Goal: Transaction & Acquisition: Subscribe to service/newsletter

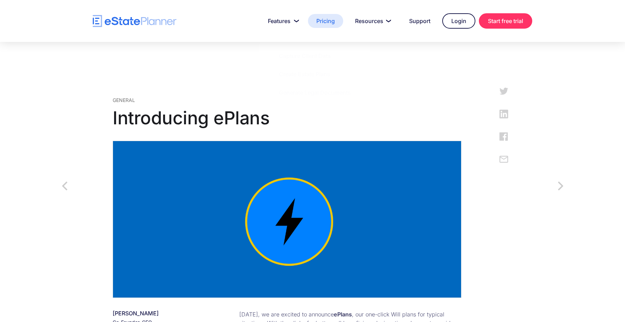
click at [331, 23] on link "Pricing" at bounding box center [325, 21] width 35 height 14
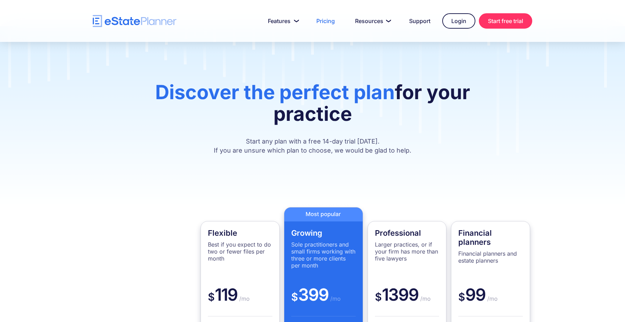
scroll to position [16, 0]
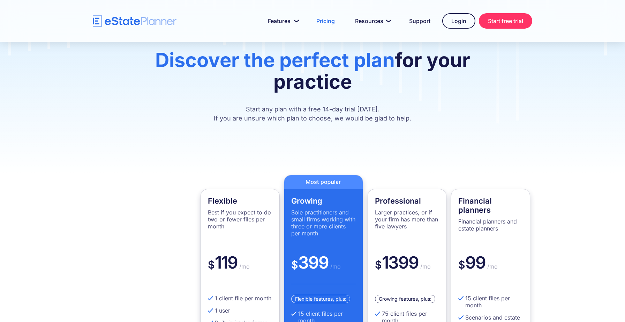
scroll to position [0, 0]
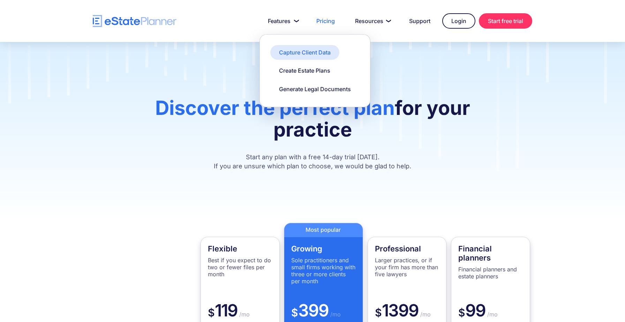
click at [298, 51] on div "Capture Client Data" at bounding box center [305, 53] width 52 height 8
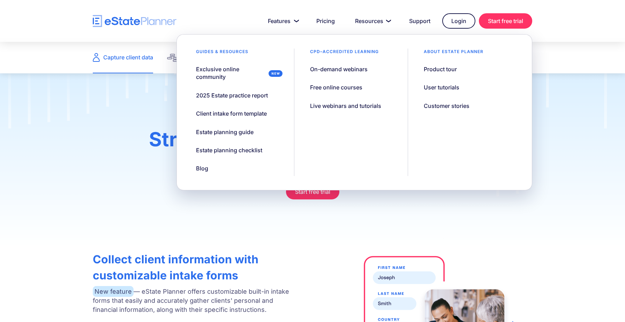
click at [125, 80] on div "Streamline client intake and gather more accurate data Start free trial" at bounding box center [312, 160] width 625 height 175
click at [172, 58] on link "Create estate plans" at bounding box center [199, 57] width 65 height 31
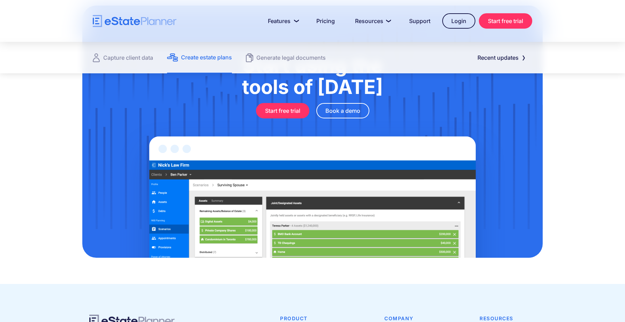
scroll to position [809, 0]
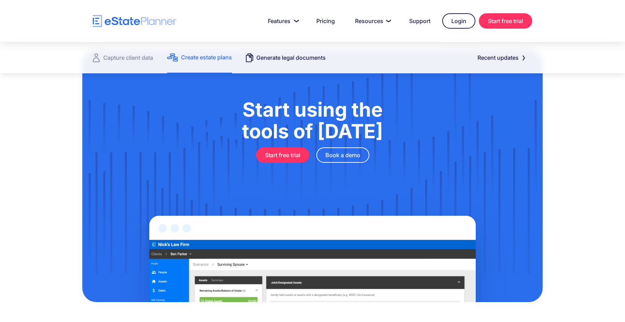
click at [289, 60] on div "Generate legal documents" at bounding box center [291, 58] width 69 height 10
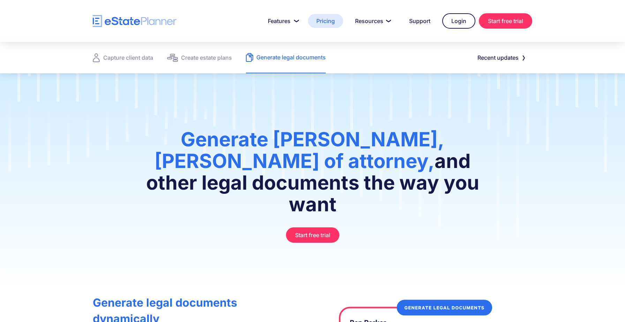
click at [323, 22] on link "Pricing" at bounding box center [325, 21] width 35 height 14
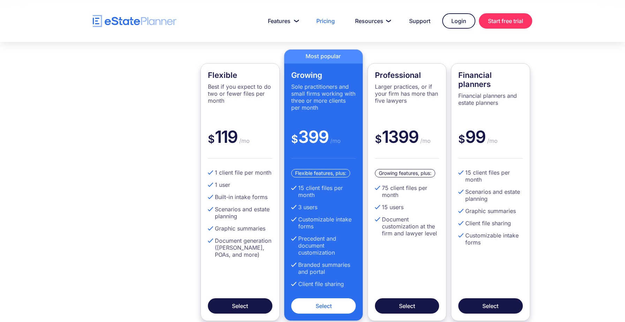
scroll to position [175, 0]
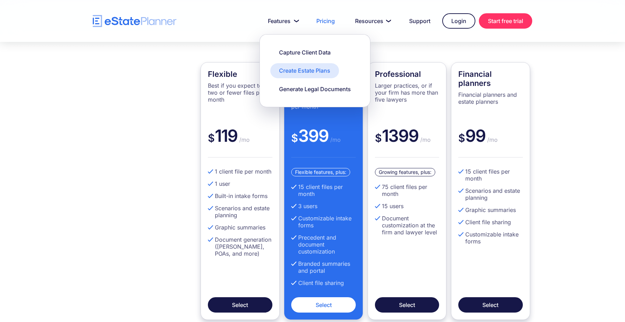
click at [299, 72] on div "Create Estate Plans" at bounding box center [304, 71] width 51 height 8
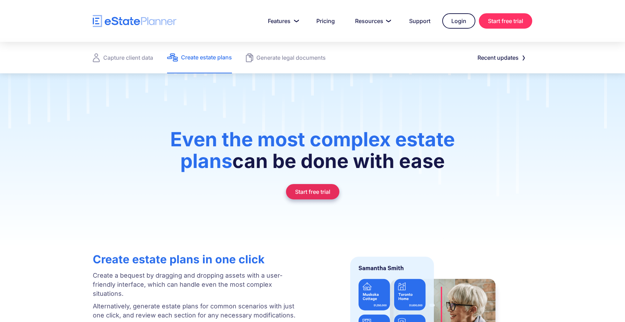
click at [300, 192] on link "Start free trial" at bounding box center [312, 191] width 53 height 15
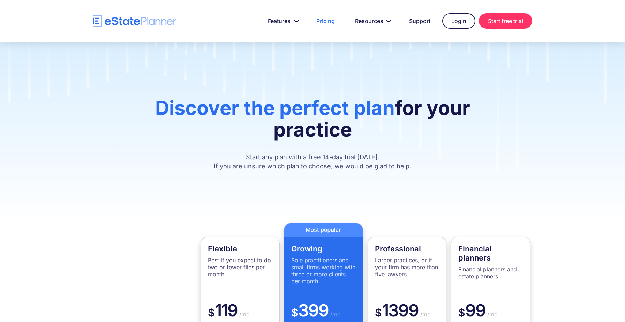
scroll to position [175, 0]
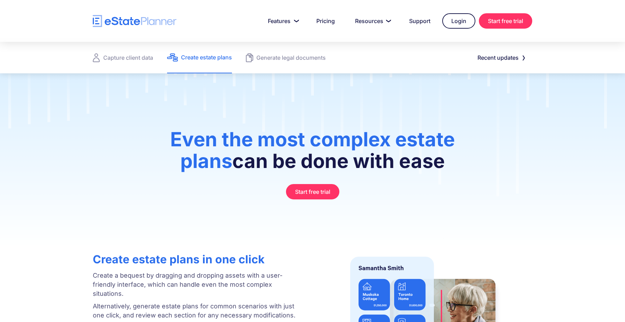
scroll to position [809, 0]
